Goal: Task Accomplishment & Management: Manage account settings

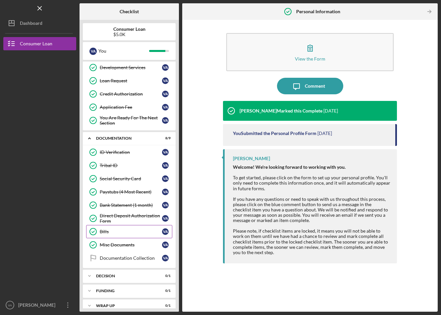
scroll to position [88, 0]
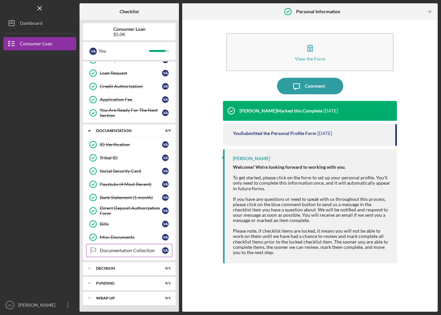
click at [139, 255] on link "Documentation Collection Documentation Collection V A" at bounding box center [129, 250] width 86 height 13
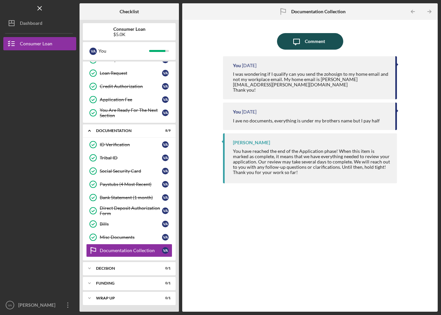
click at [294, 46] on icon "Icon/Message" at bounding box center [296, 41] width 17 height 17
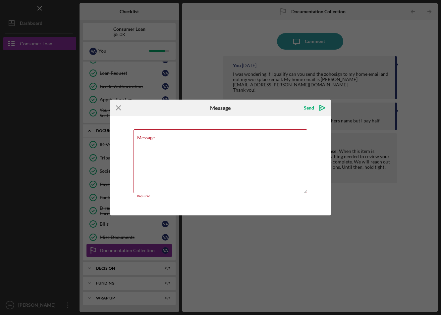
click at [120, 113] on icon "Icon/Menu Close" at bounding box center [118, 108] width 17 height 17
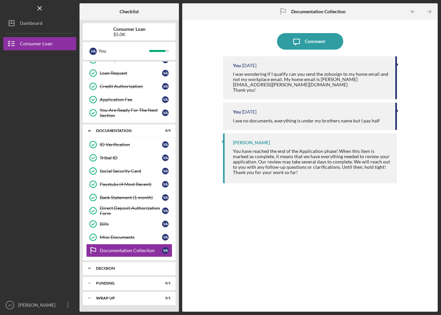
click at [139, 271] on div "Icon/Expander Decision 0 / 1" at bounding box center [129, 268] width 93 height 13
click at [135, 241] on link "Misc Documents Misc Documents V A" at bounding box center [129, 237] width 86 height 13
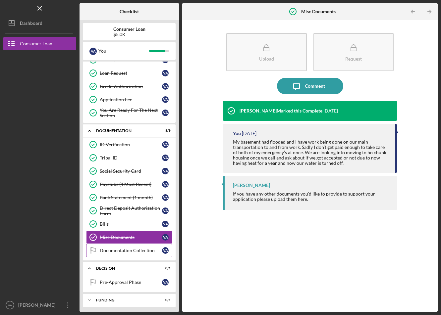
click at [135, 247] on link "Documentation Collection Documentation Collection V A" at bounding box center [129, 250] width 86 height 13
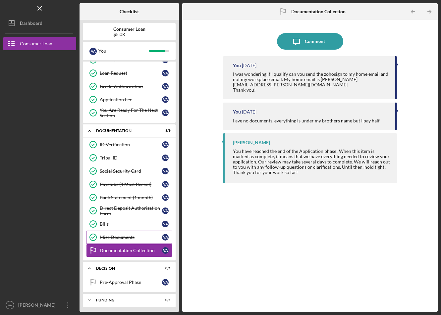
click at [137, 233] on link "Misc Documents Misc Documents V A" at bounding box center [129, 237] width 86 height 13
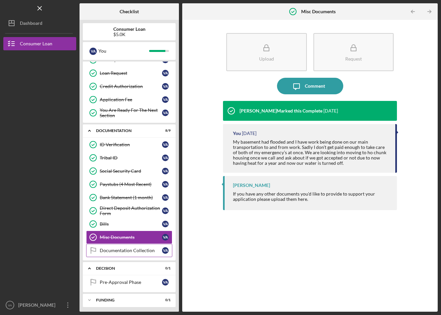
click at [138, 249] on div "Documentation Collection" at bounding box center [131, 250] width 62 height 5
